Goal: Information Seeking & Learning: Understand process/instructions

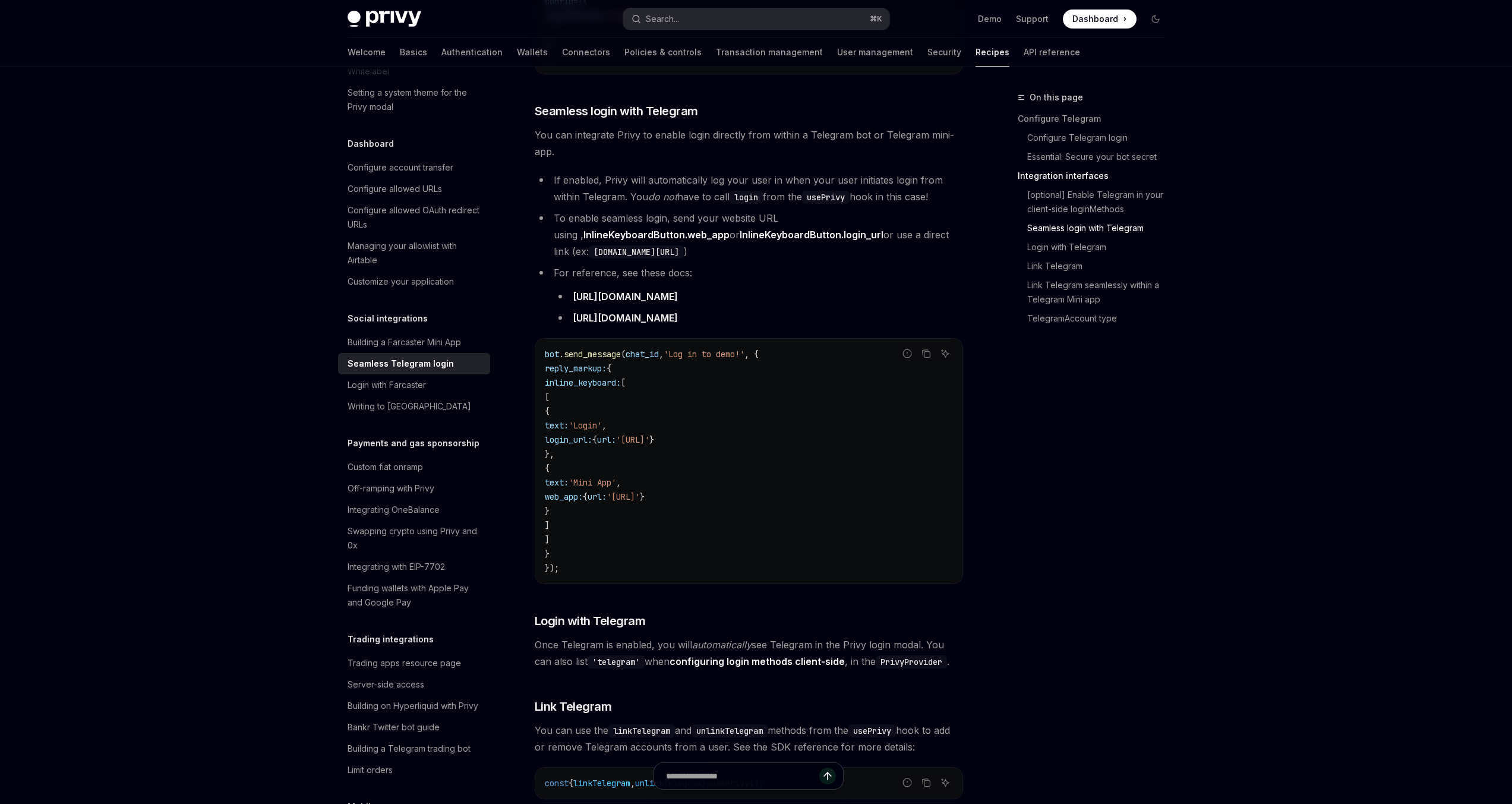
click at [809, 636] on span "Once Telegram is enabled, you will automatically see Telegram in the Privy logi…" at bounding box center [749, 653] width 428 height 33
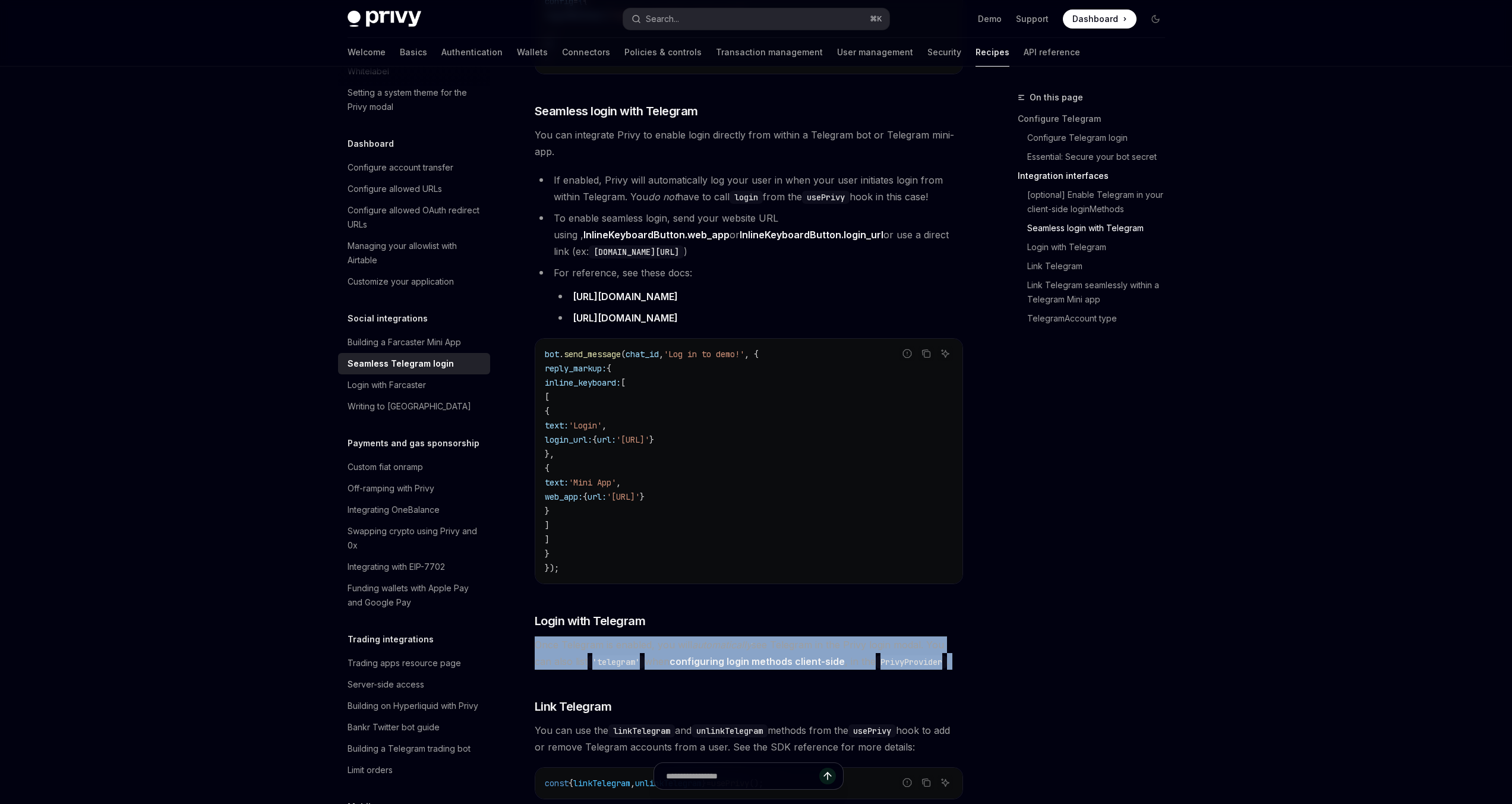
click at [809, 636] on span "Once Telegram is enabled, you will automatically see Telegram in the Privy logi…" at bounding box center [749, 653] width 428 height 33
click at [827, 636] on span "Once Telegram is enabled, you will automatically see Telegram in the Privy logi…" at bounding box center [749, 653] width 428 height 33
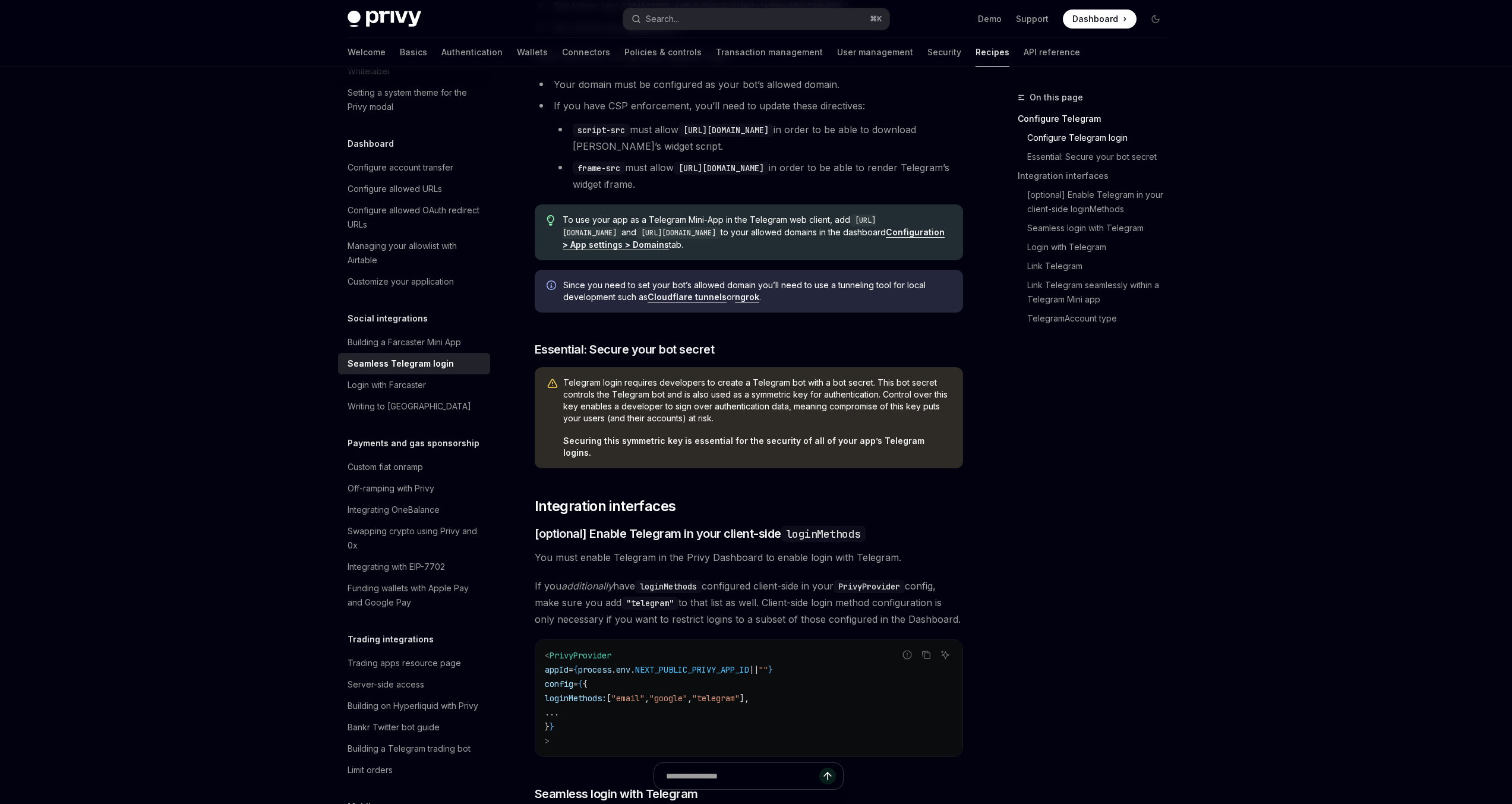
scroll to position [280, 0]
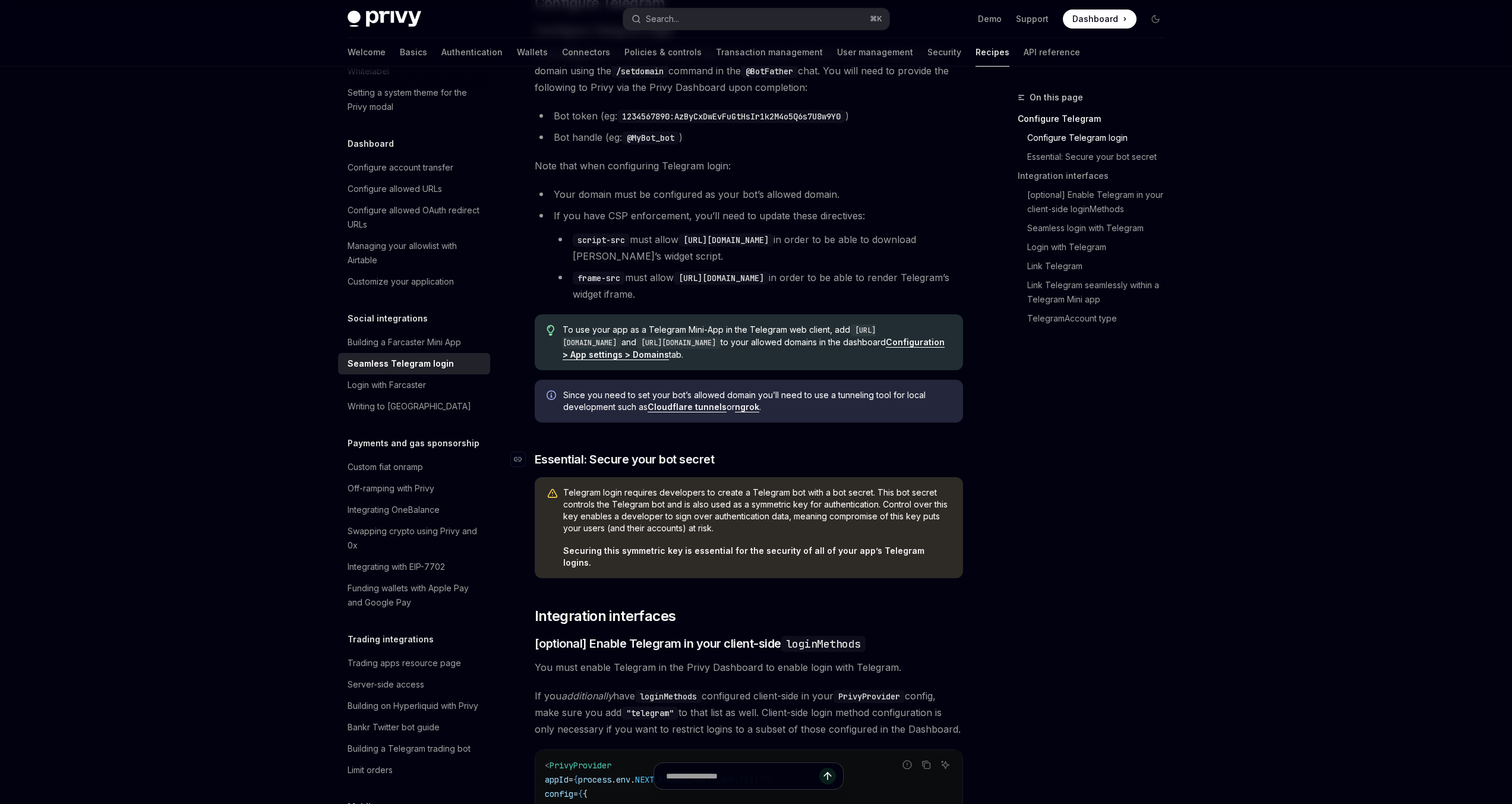
click at [875, 459] on h3 "​ Essential: Secure your bot secret" at bounding box center [749, 459] width 428 height 17
drag, startPoint x: 567, startPoint y: 342, endPoint x: 669, endPoint y: 340, distance: 102.0
click at [669, 340] on code "http://web.telegram.org" at bounding box center [719, 337] width 313 height 24
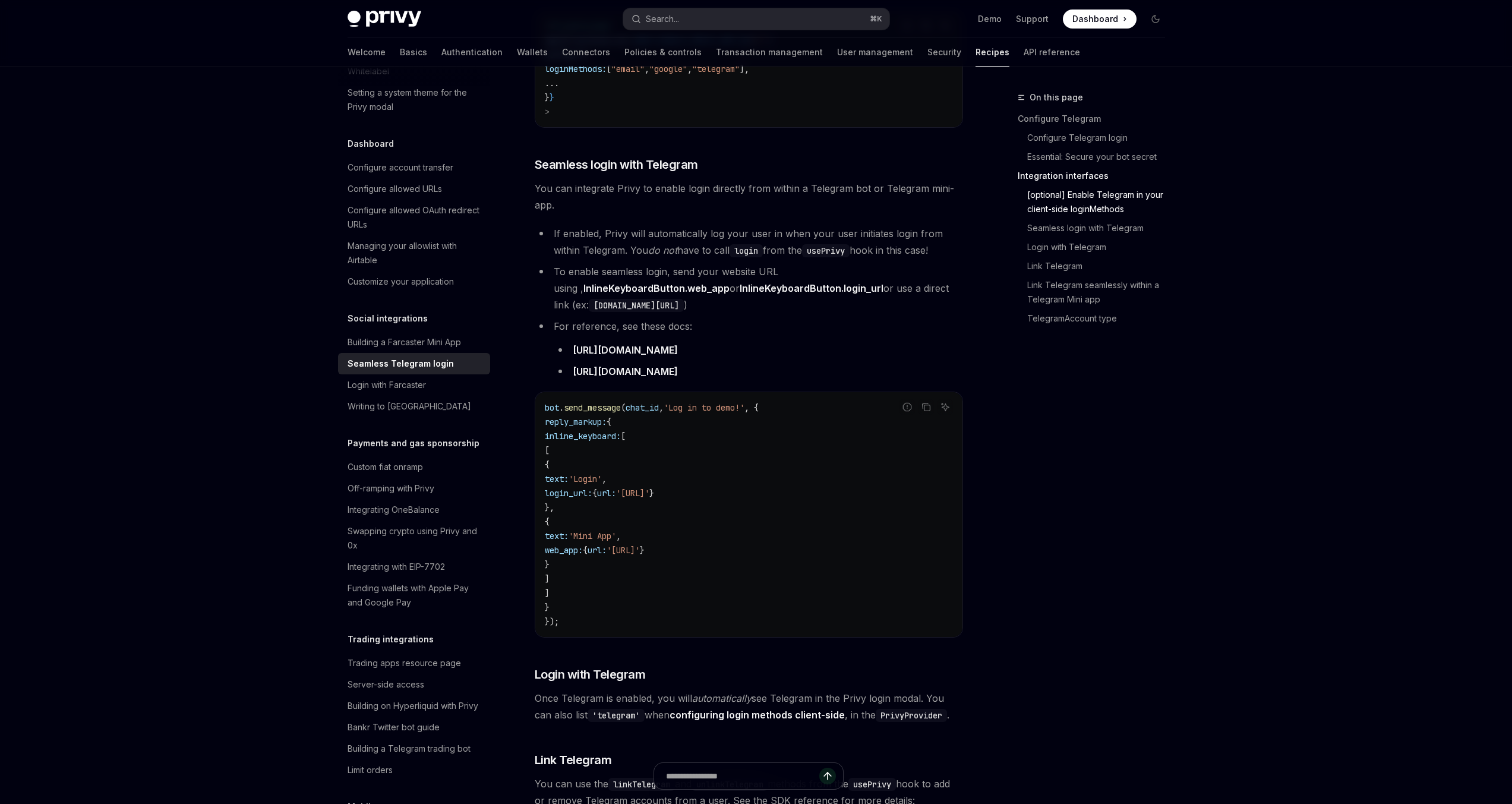
scroll to position [1056, 0]
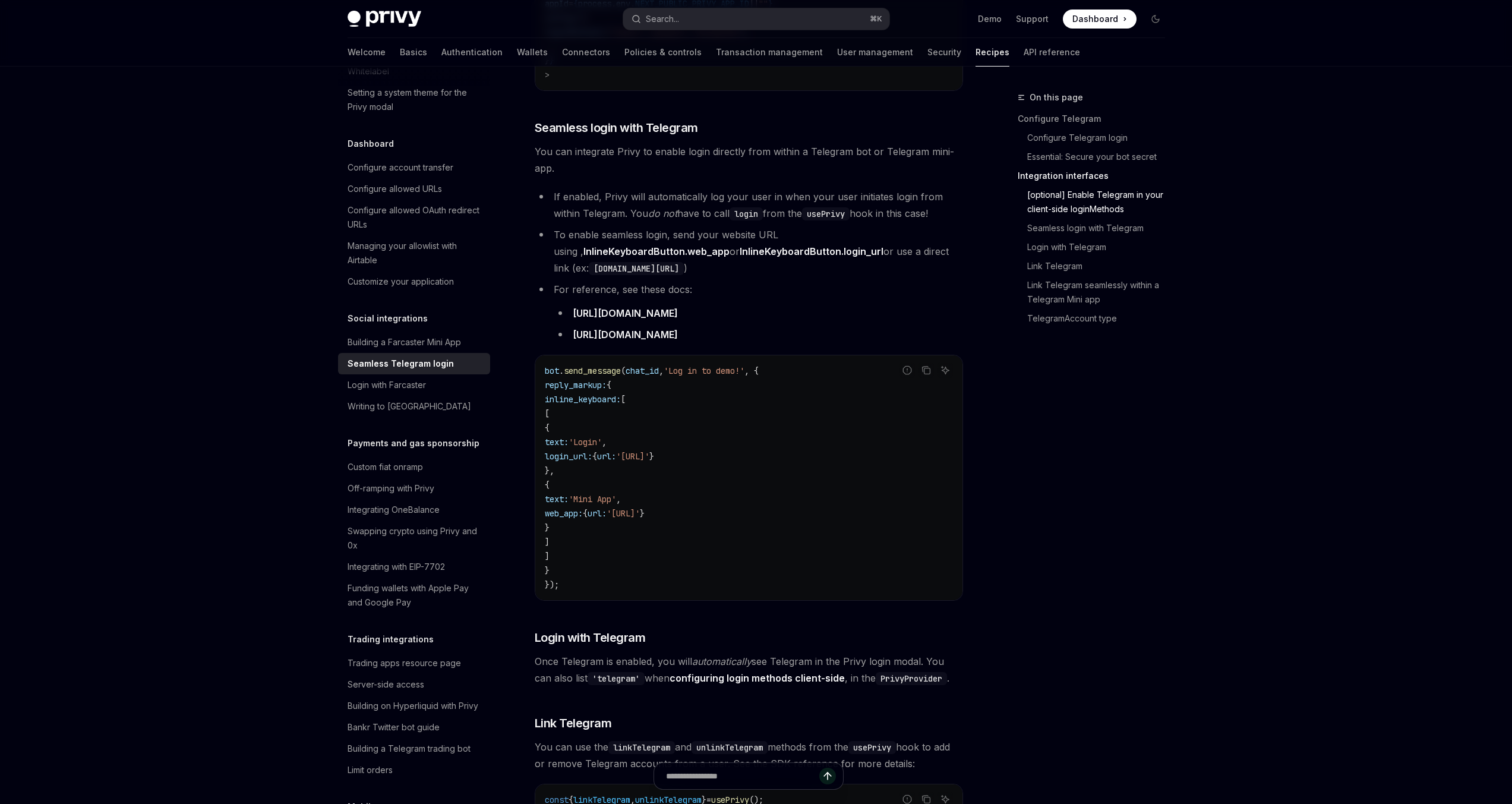
click at [861, 653] on span "Once Telegram is enabled, you will automatically see Telegram in the Privy logi…" at bounding box center [749, 669] width 428 height 33
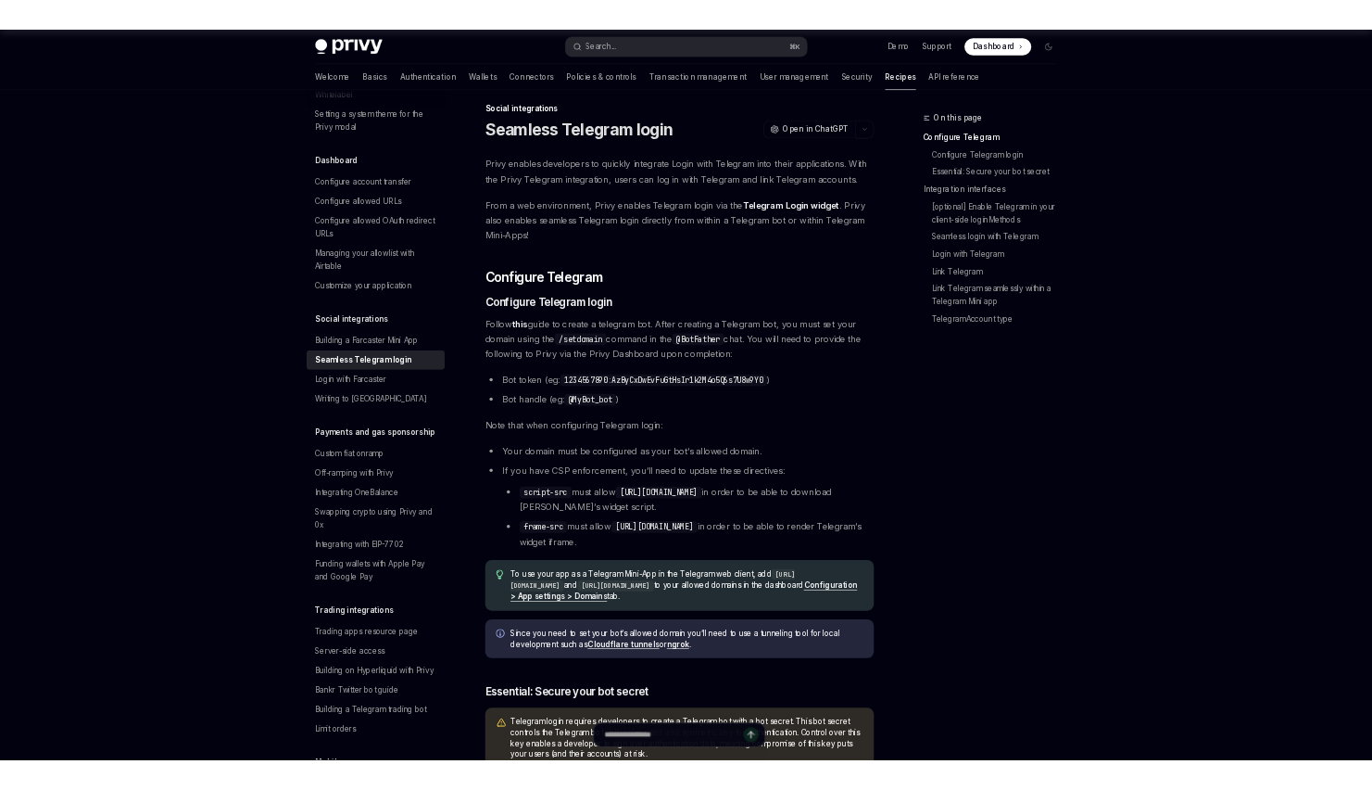
scroll to position [0, 0]
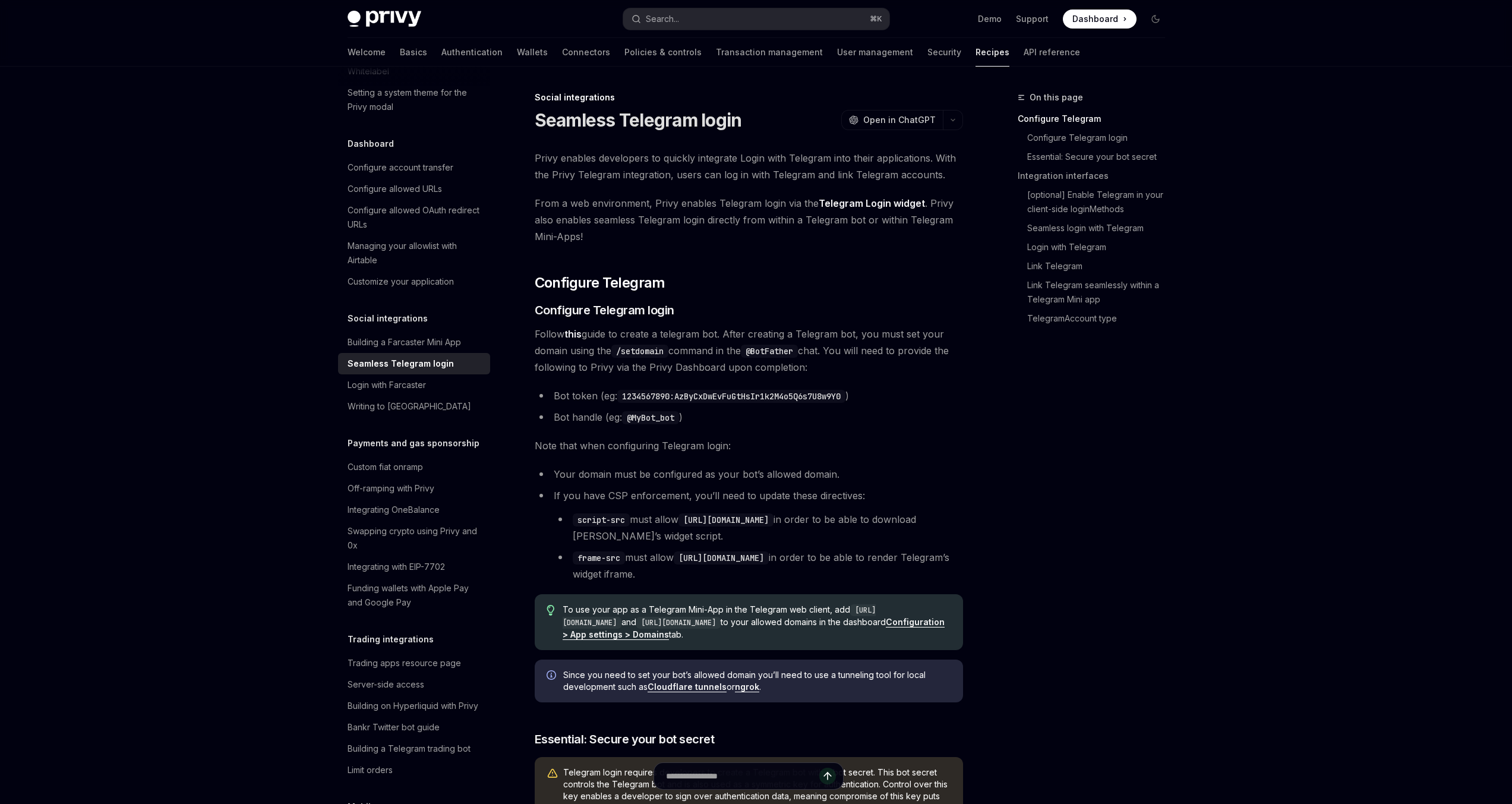
drag, startPoint x: 700, startPoint y: 621, endPoint x: 800, endPoint y: 626, distance: 100.1
click at [721, 626] on code "https://web.telegram.org" at bounding box center [678, 623] width 85 height 12
type textarea "*"
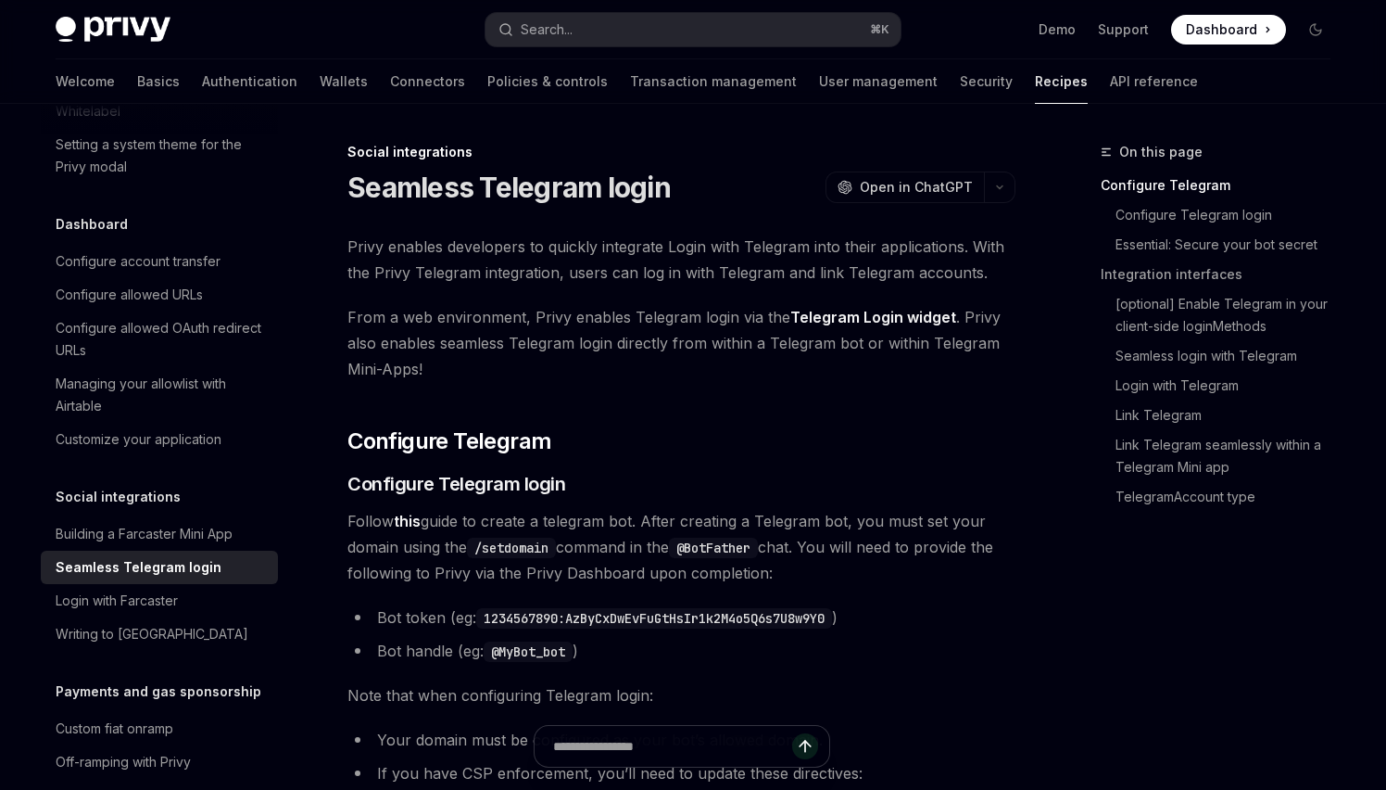
scroll to position [979, 0]
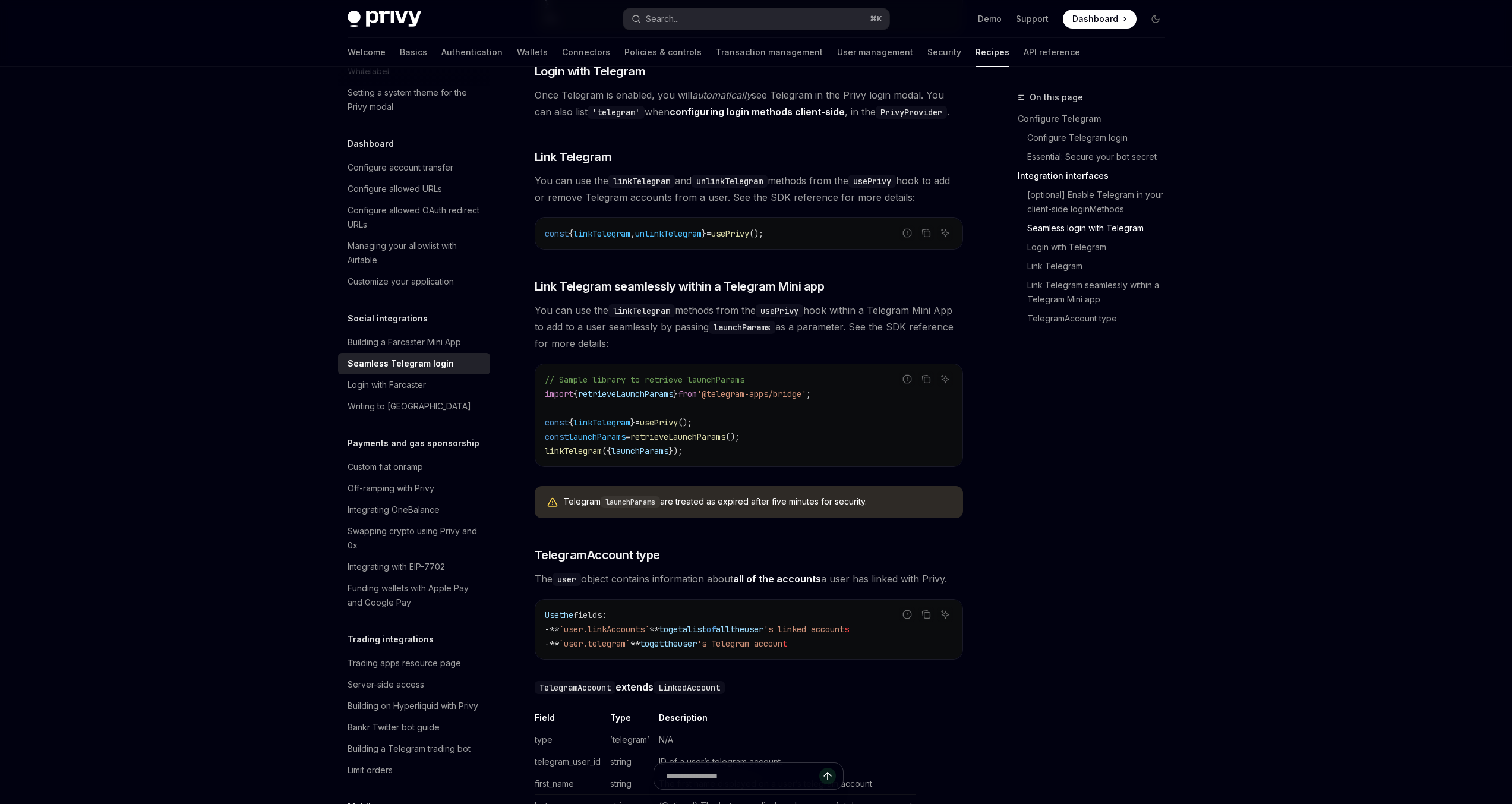
scroll to position [1645, 0]
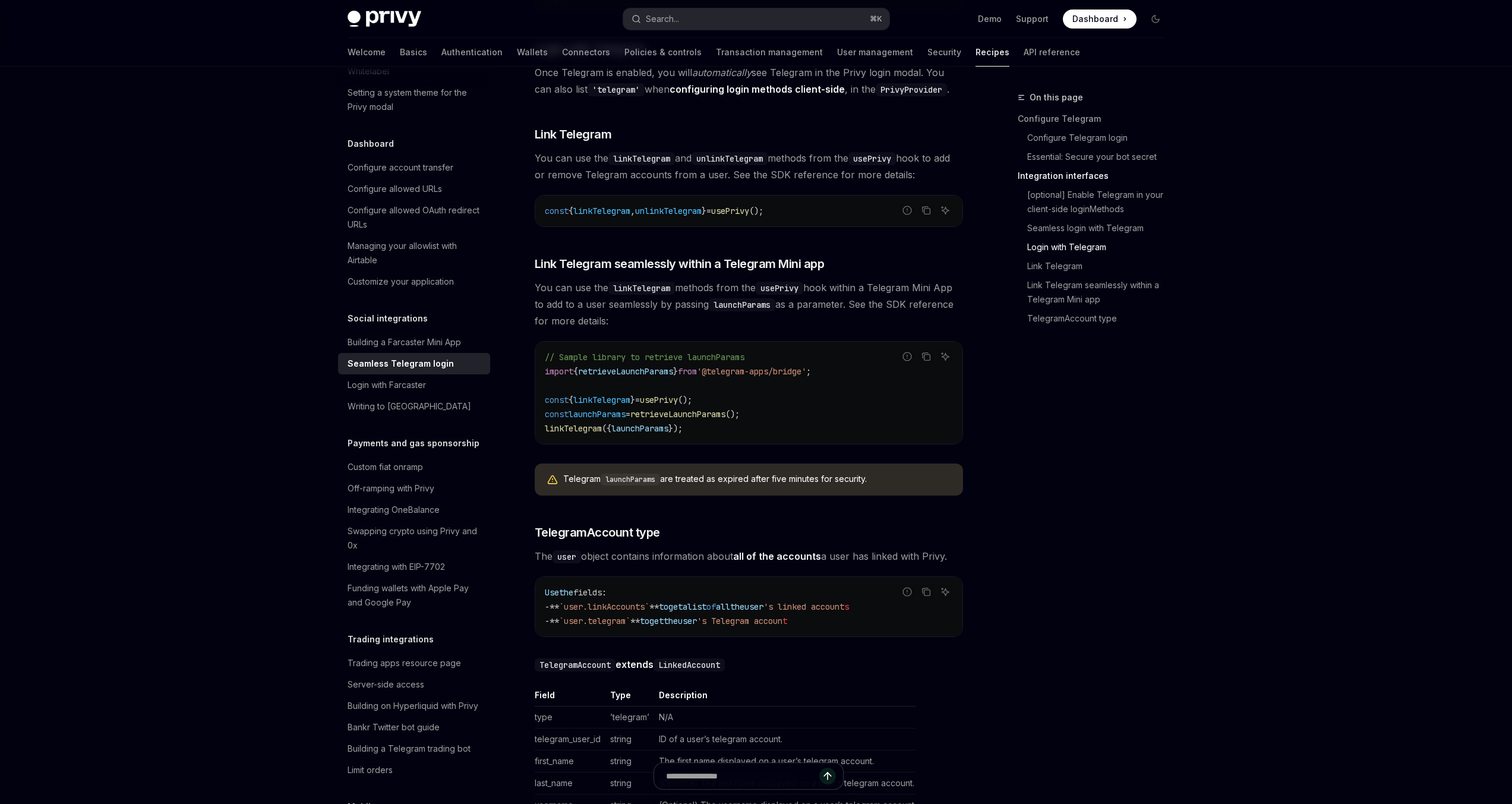
type textarea "*"
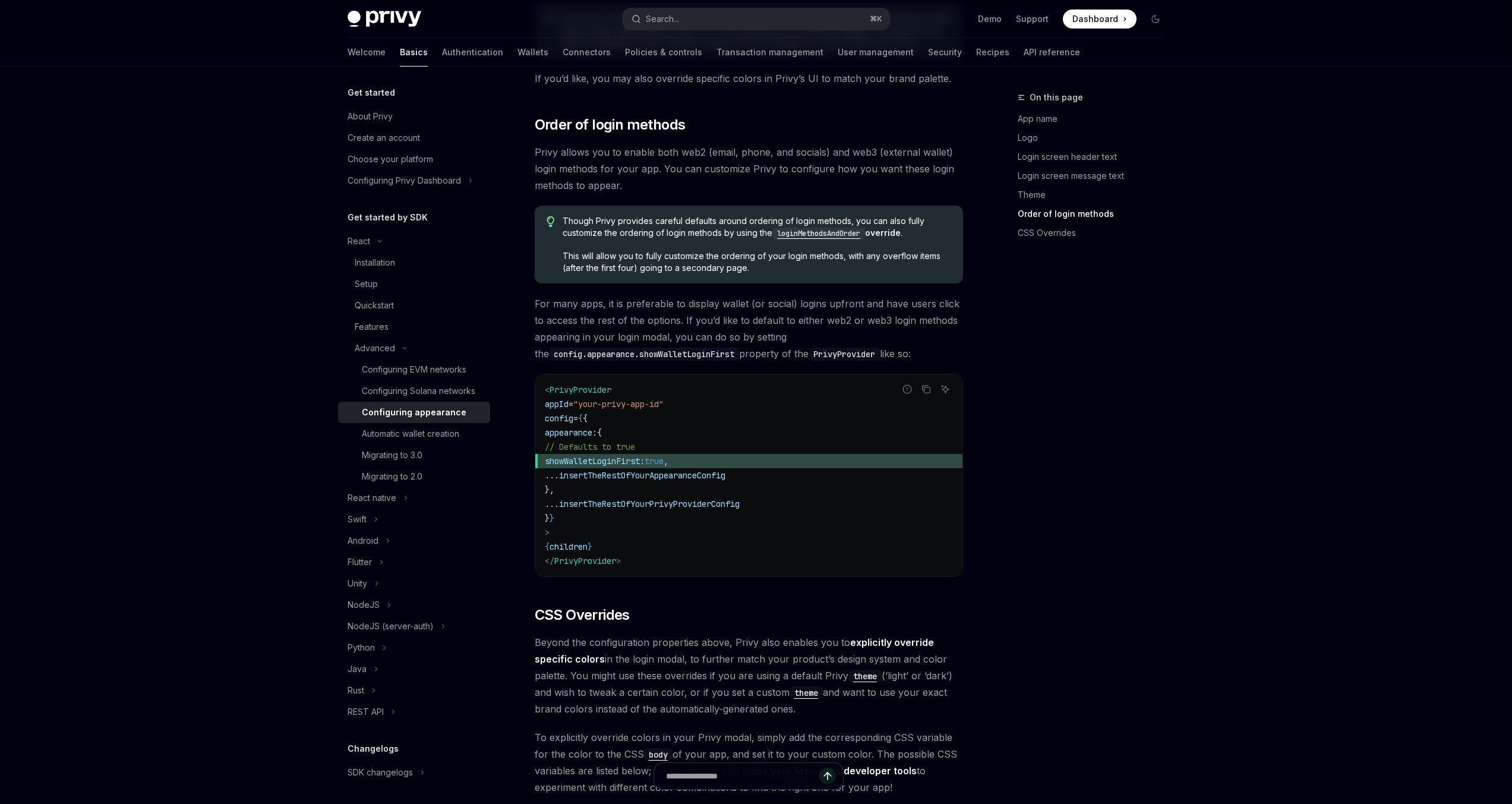
scroll to position [2266, 0]
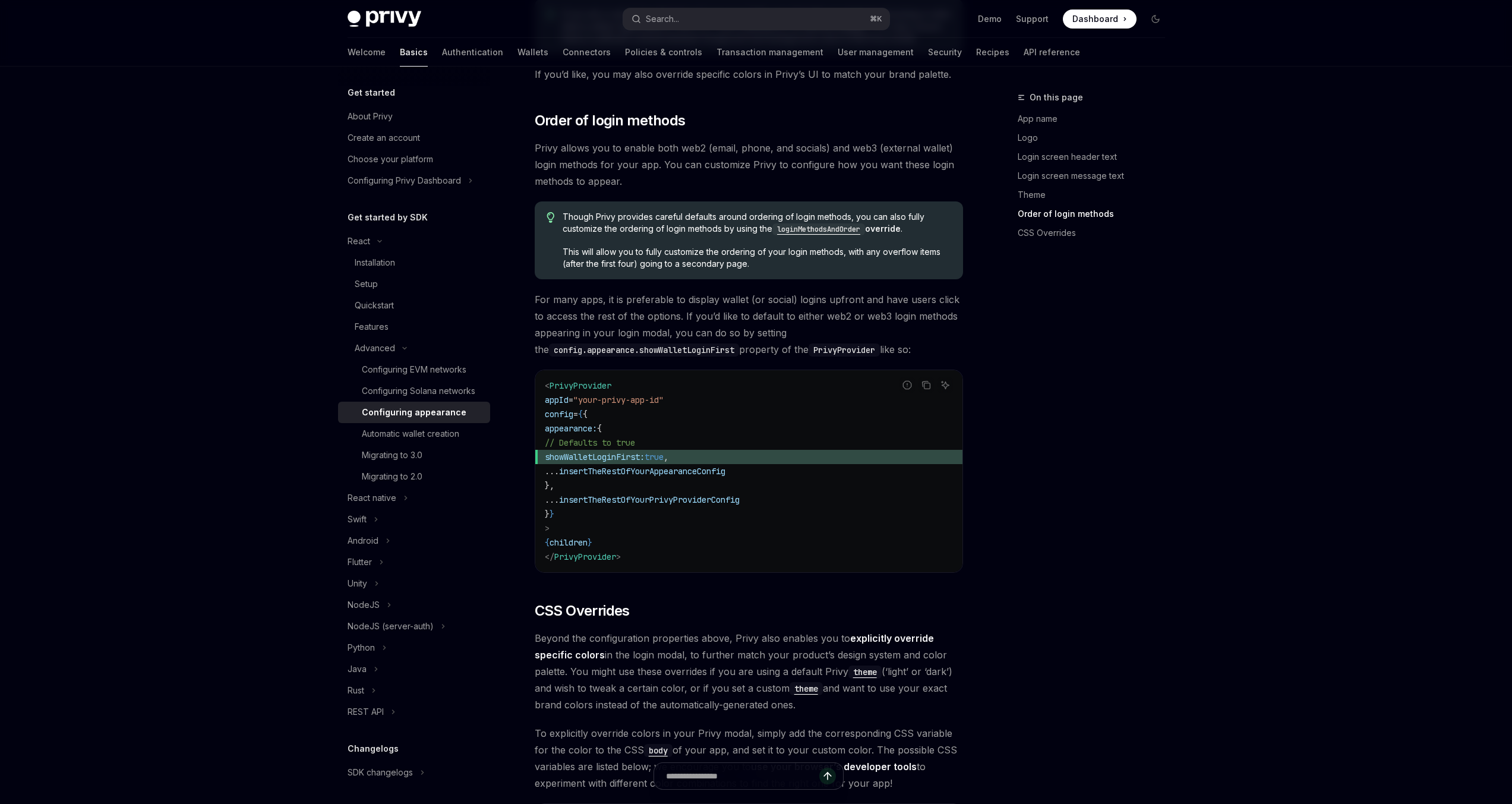
click at [1098, 497] on div "On this page App name Logo Login screen header text Login screen message text T…" at bounding box center [1084, 447] width 181 height 714
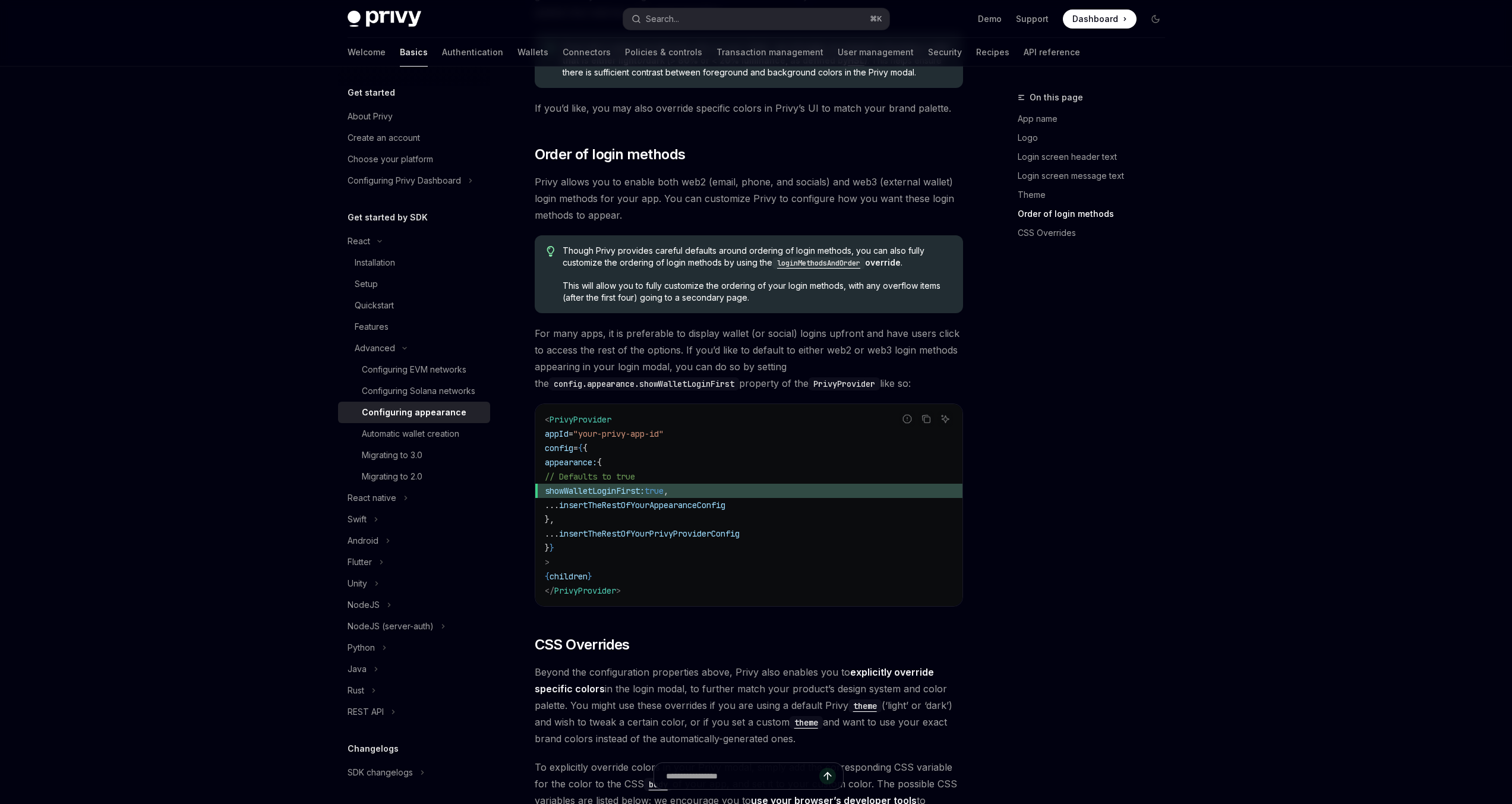
scroll to position [2504, 0]
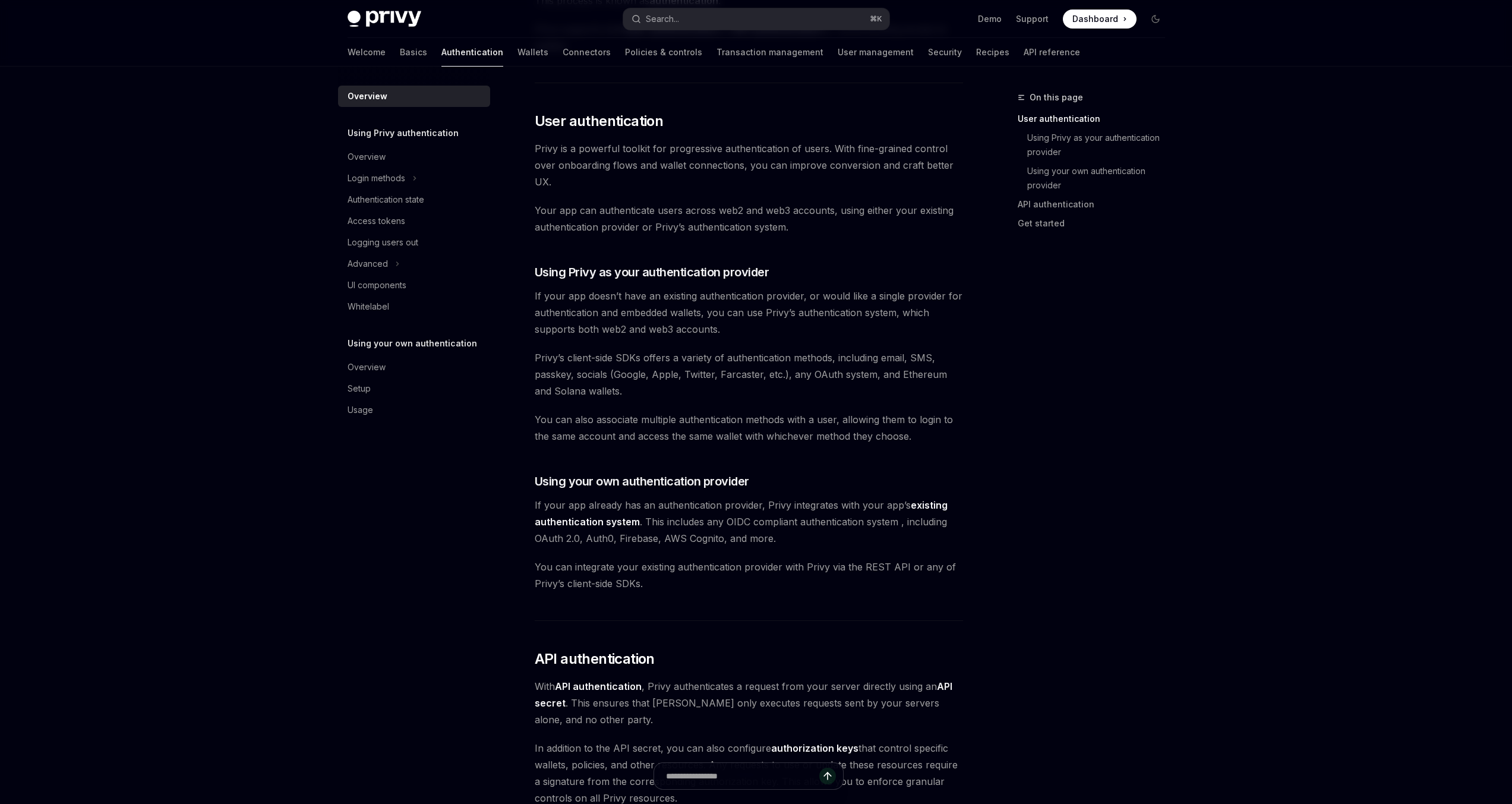
scroll to position [217, 0]
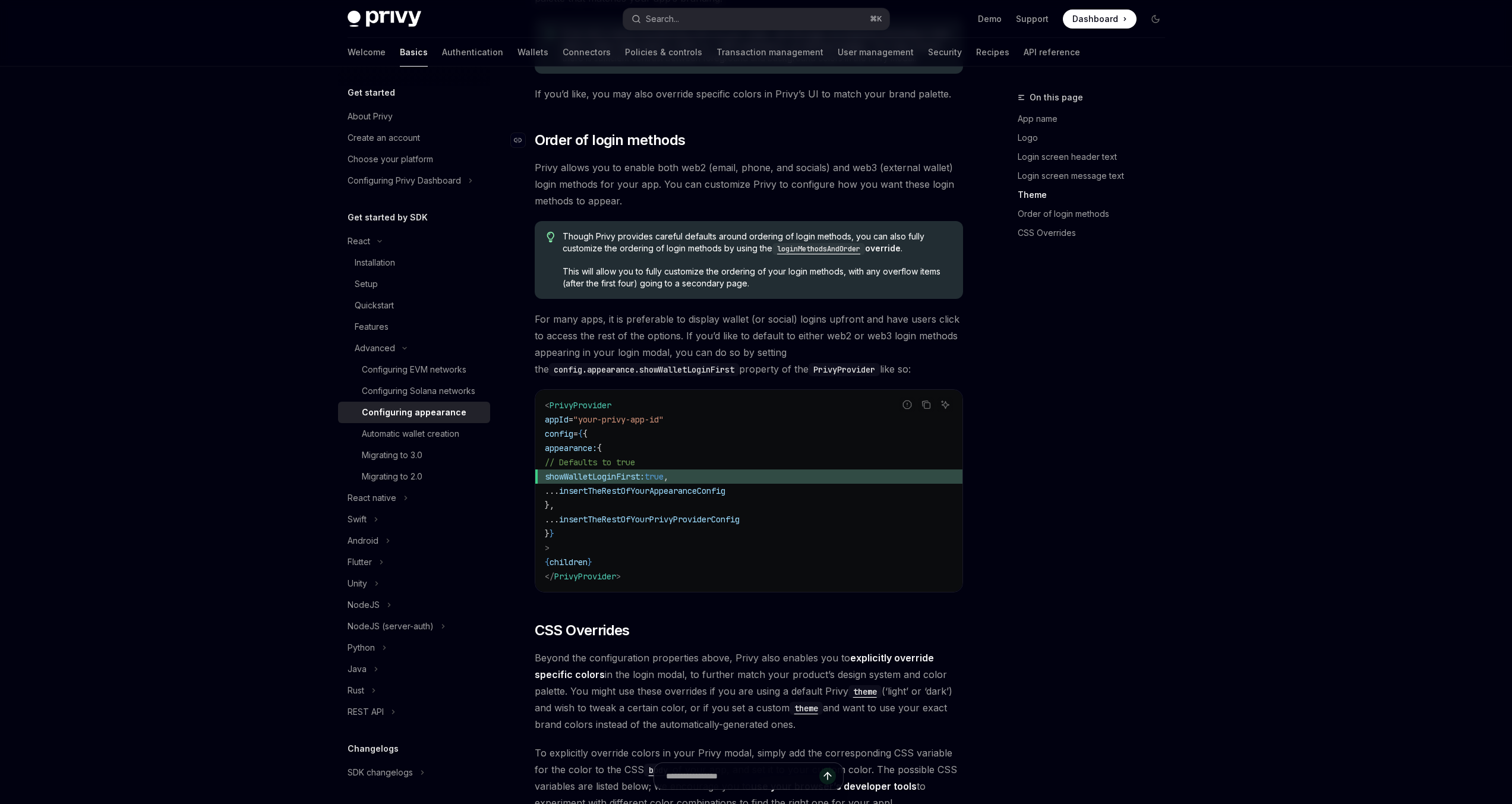
scroll to position [2254, 0]
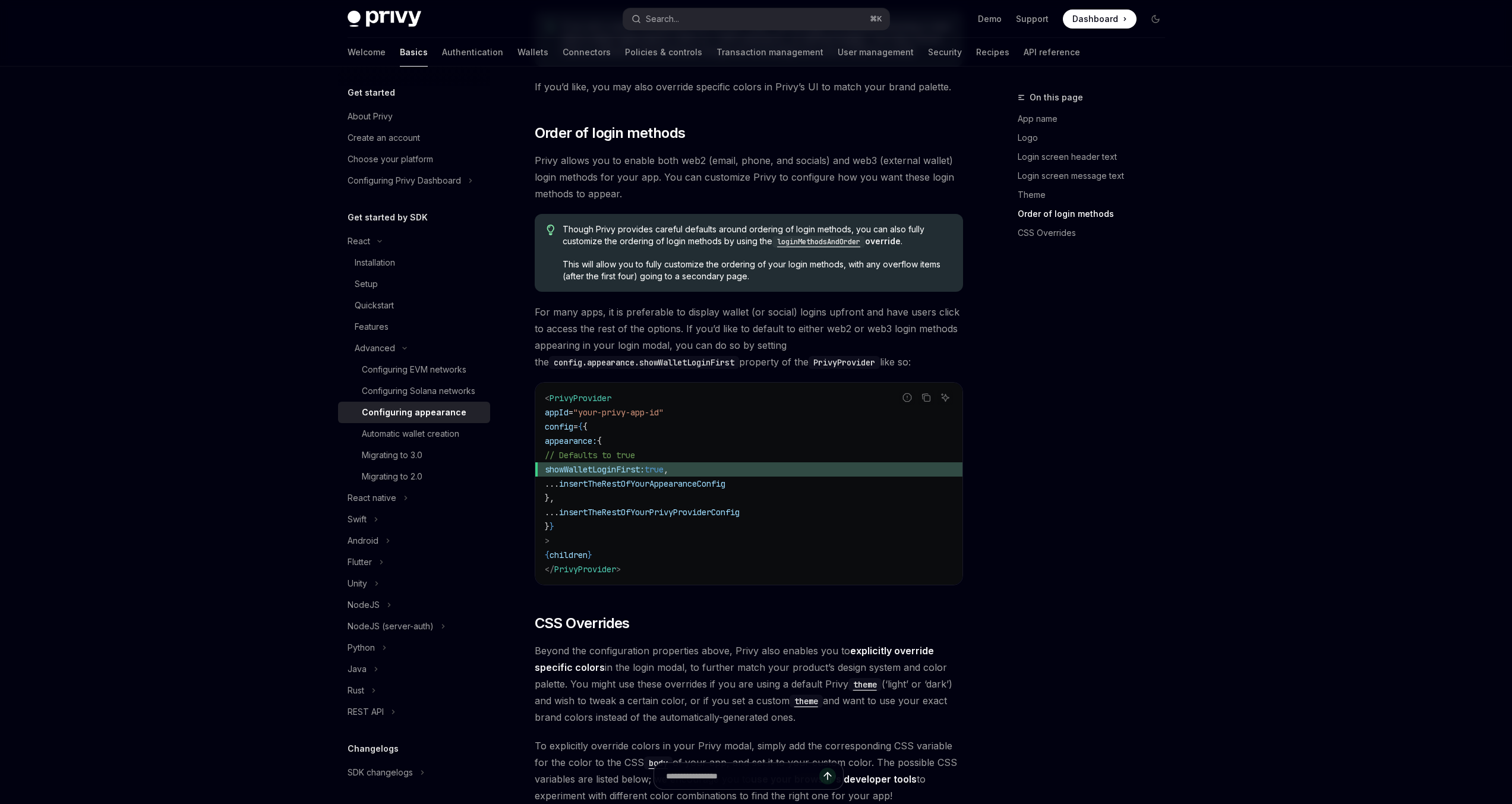
click at [855, 236] on code "loginMethodsAndOrder" at bounding box center [819, 242] width 93 height 12
click at [1041, 438] on div "On this page App name Logo Login screen header text Login screen message text T…" at bounding box center [1084, 447] width 181 height 714
click at [823, 236] on code "loginMethodsAndOrder" at bounding box center [819, 242] width 93 height 12
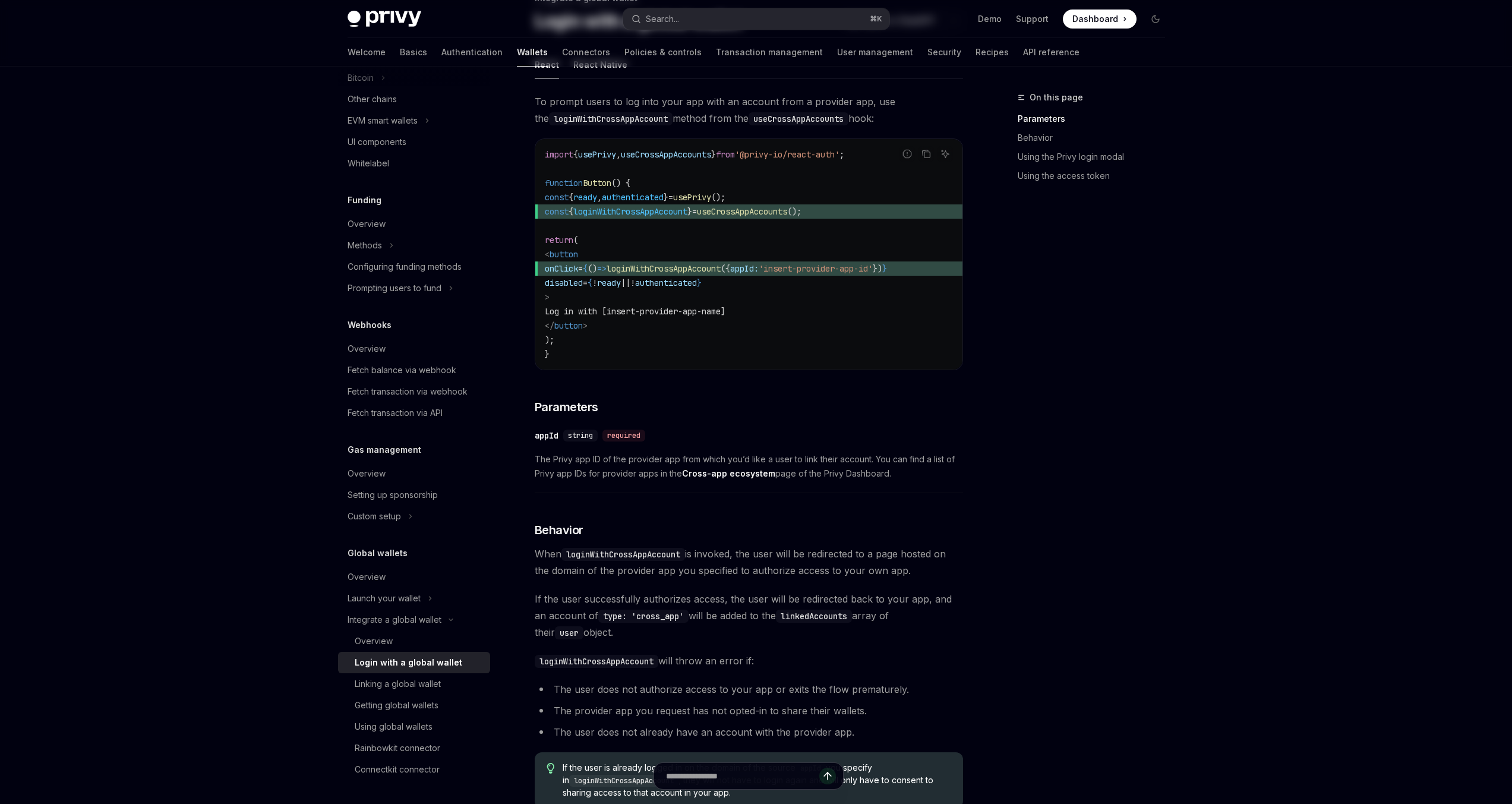
scroll to position [142, 0]
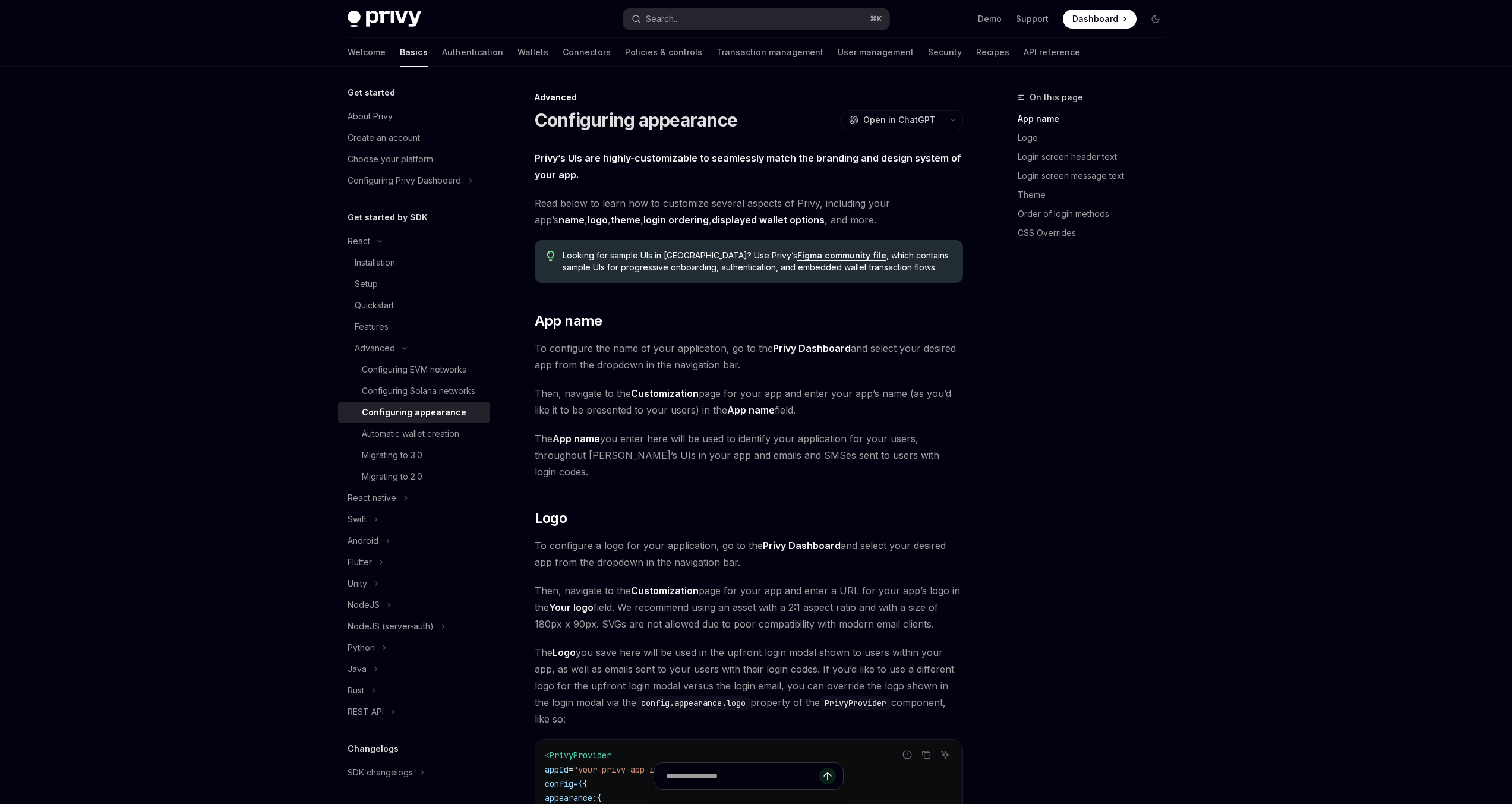
click at [1096, 26] on span at bounding box center [1100, 19] width 74 height 19
type textarea "*"
